Goal: Task Accomplishment & Management: Manage account settings

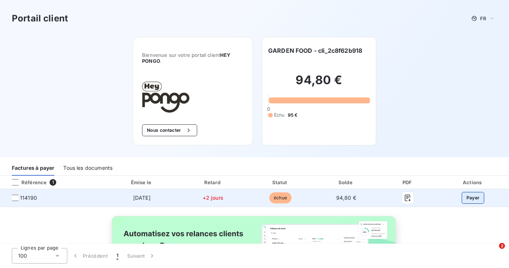
click at [467, 198] on button "Payer" at bounding box center [472, 198] width 23 height 12
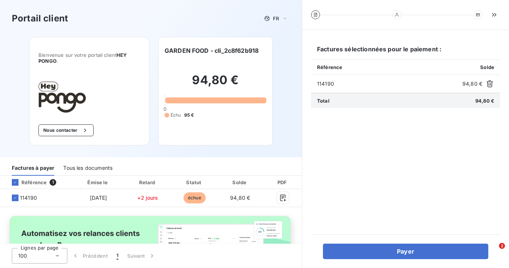
click at [11, 68] on div "Portail client FR Bienvenue sur votre portail client HEY PONGO . Nous contacter…" at bounding box center [151, 78] width 302 height 157
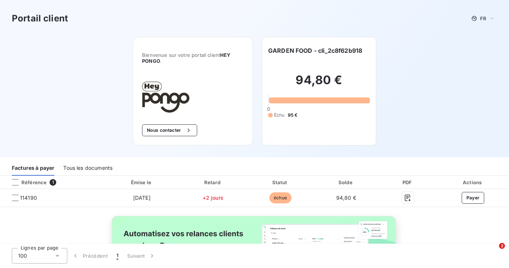
click at [112, 168] on div "Tous les documents" at bounding box center [87, 168] width 49 height 16
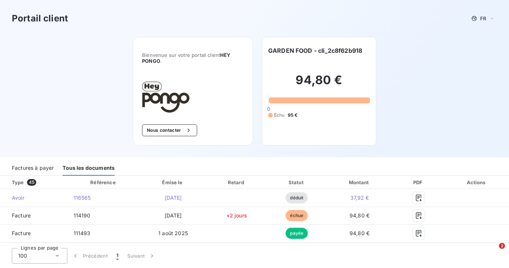
click at [41, 167] on div "Factures à payer" at bounding box center [33, 168] width 42 height 16
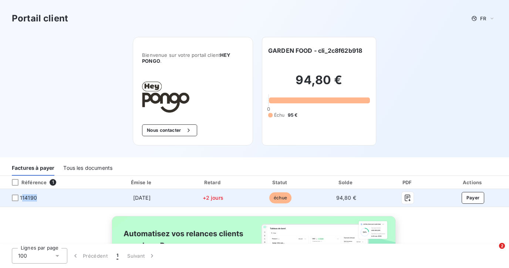
drag, startPoint x: 39, startPoint y: 199, endPoint x: 21, endPoint y: 199, distance: 18.1
click at [21, 199] on span "114190" at bounding box center [52, 197] width 93 height 7
drag, startPoint x: 20, startPoint y: 197, endPoint x: 40, endPoint y: 197, distance: 19.6
click at [40, 197] on span "114190" at bounding box center [52, 197] width 93 height 7
copy span "114190"
